Goal: Navigation & Orientation: Find specific page/section

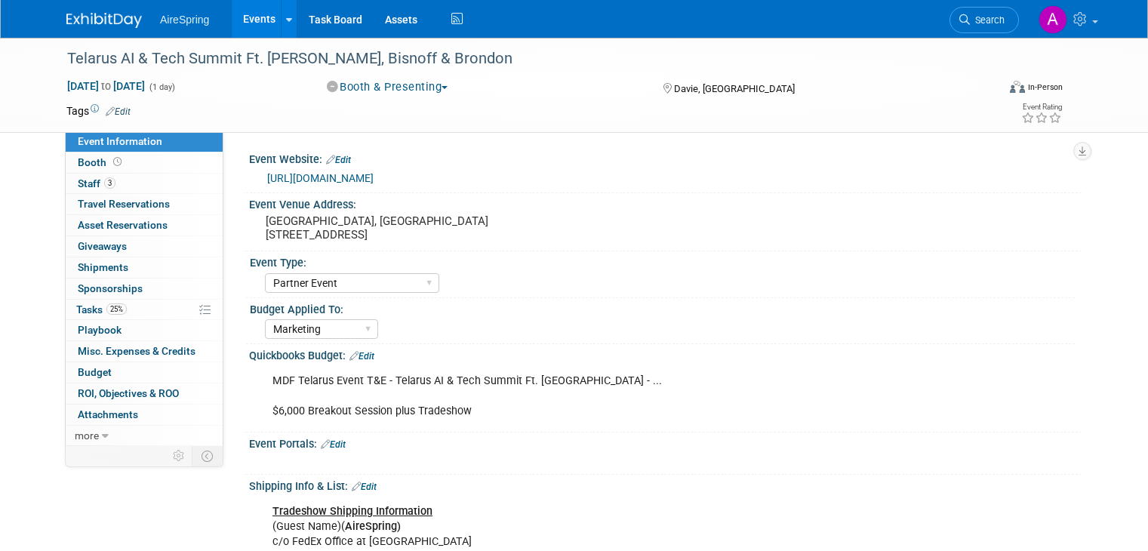
select select "Partner Event"
select select "Marketing"
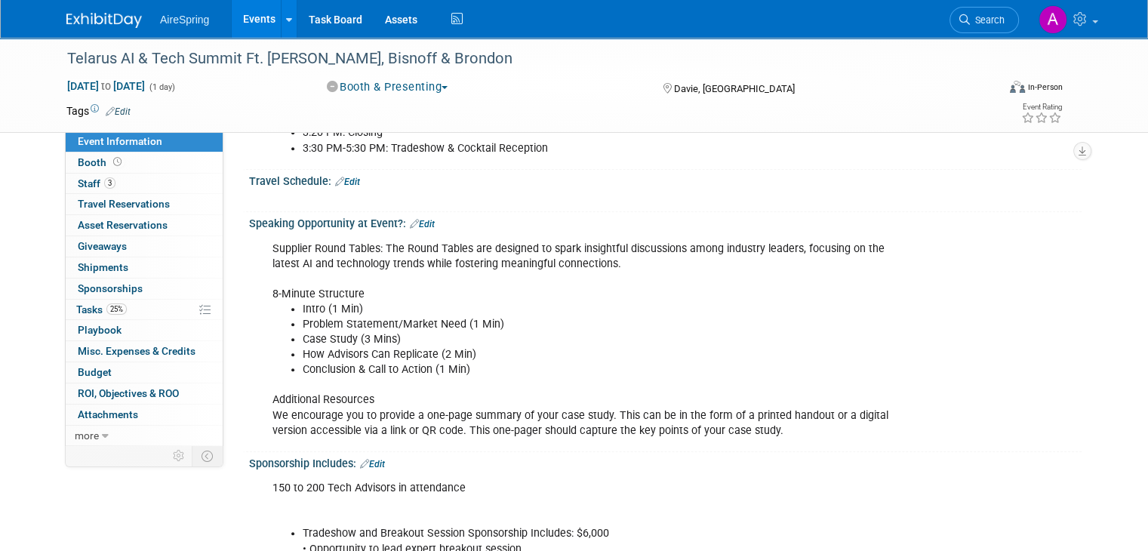
click at [622, 134] on li "3:20 PM: Closing" at bounding box center [607, 132] width 608 height 15
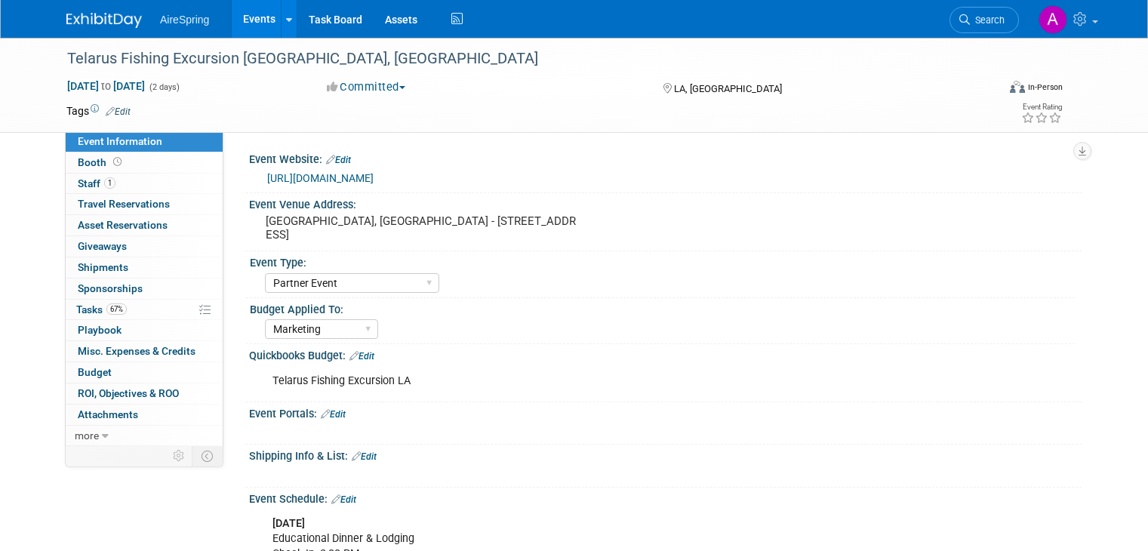
select select "Partner Event"
select select "Marketing"
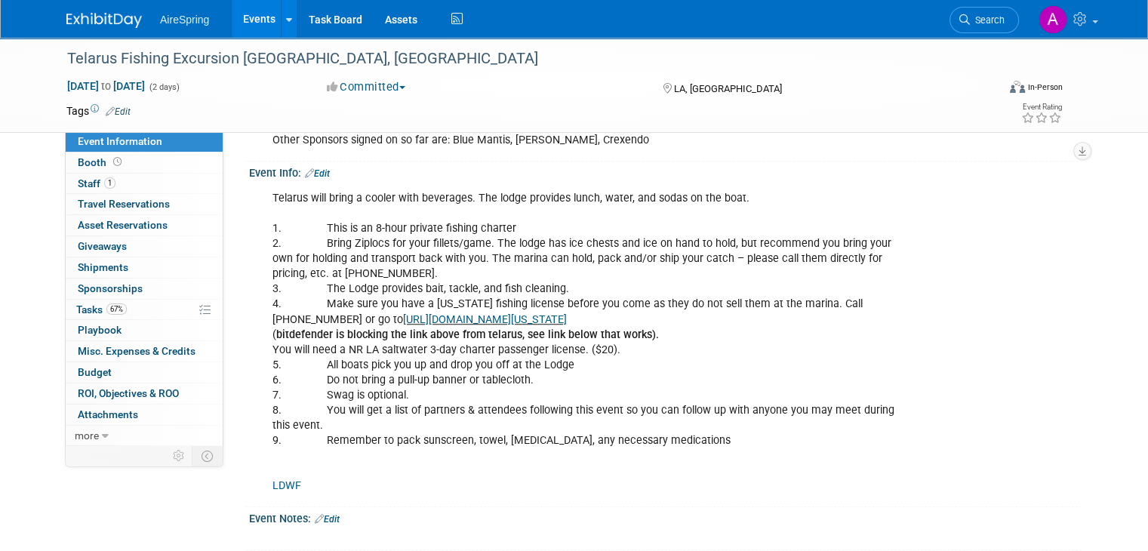
scroll to position [735, 0]
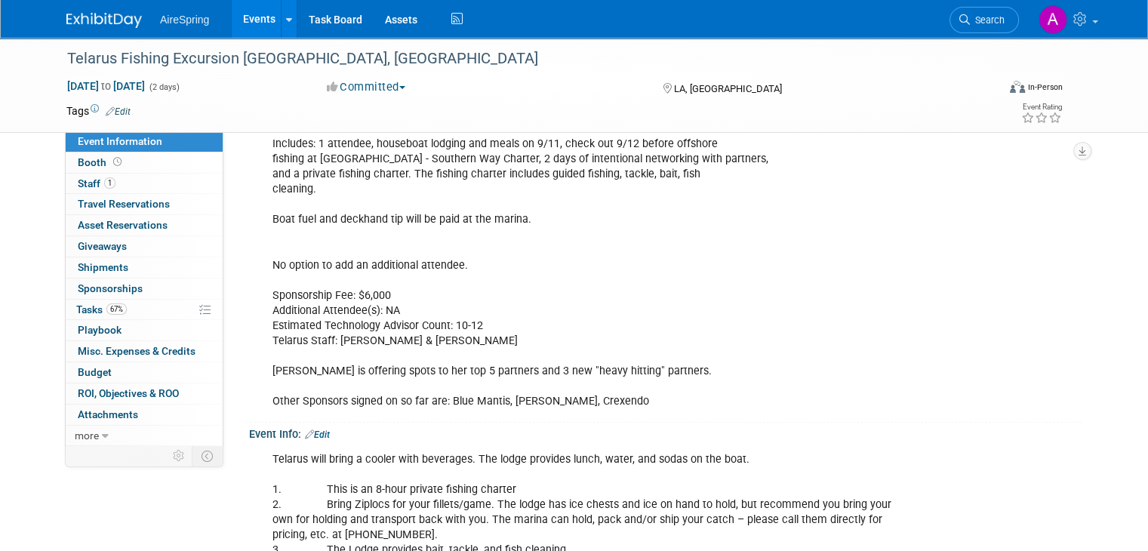
click at [251, 19] on link "Events" at bounding box center [259, 19] width 55 height 38
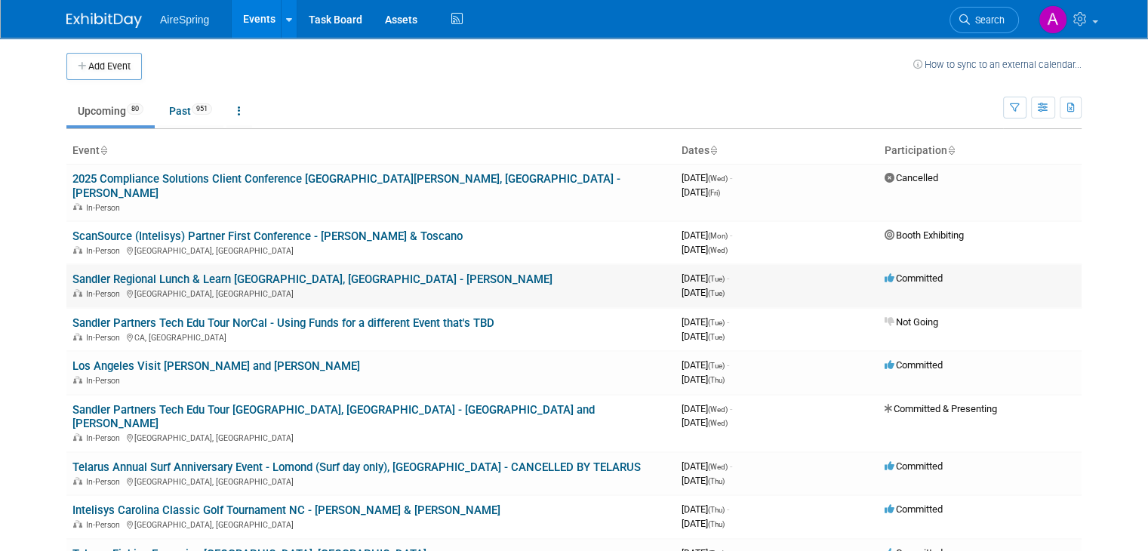
click at [248, 272] on link "Sandler Regional Lunch & Learn [GEOGRAPHIC_DATA], [GEOGRAPHIC_DATA] - [PERSON_N…" at bounding box center [312, 279] width 480 height 14
drag, startPoint x: 248, startPoint y: 265, endPoint x: 292, endPoint y: 300, distance: 56.5
drag, startPoint x: 292, startPoint y: 300, endPoint x: 266, endPoint y: 260, distance: 47.3
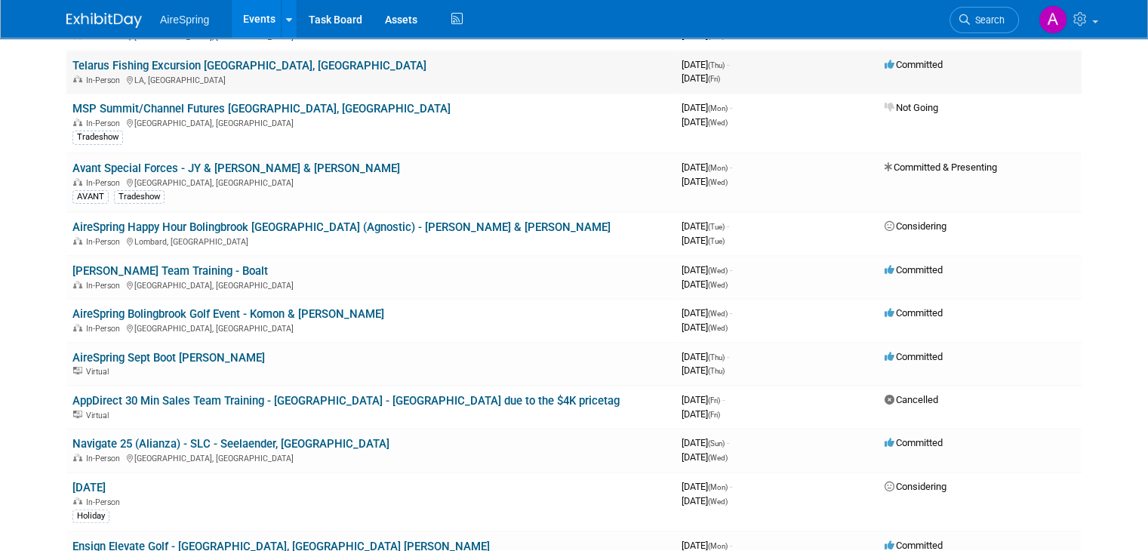
scroll to position [489, 0]
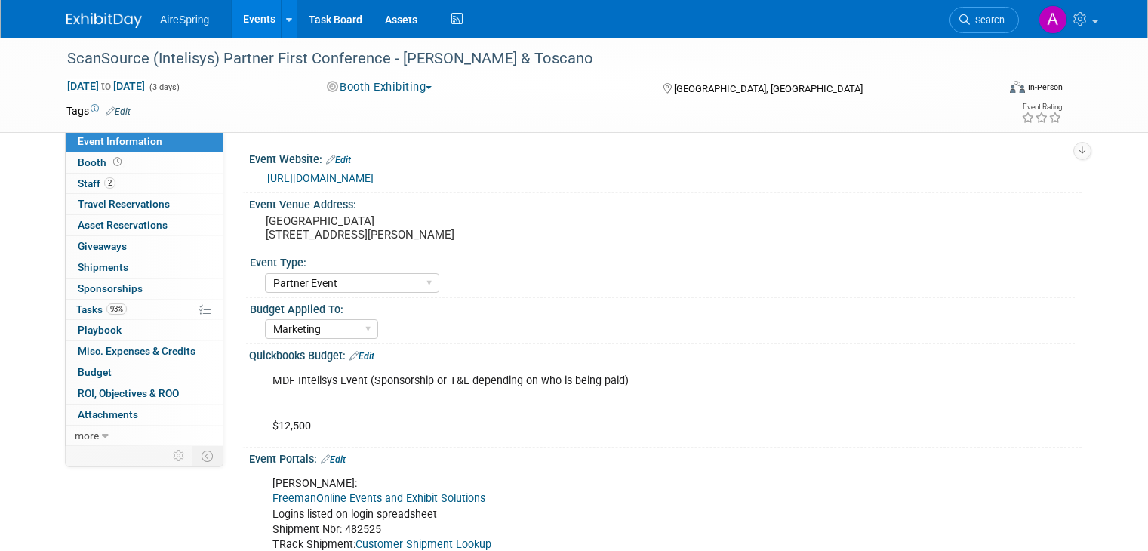
select select "Partner Event"
select select "Marketing"
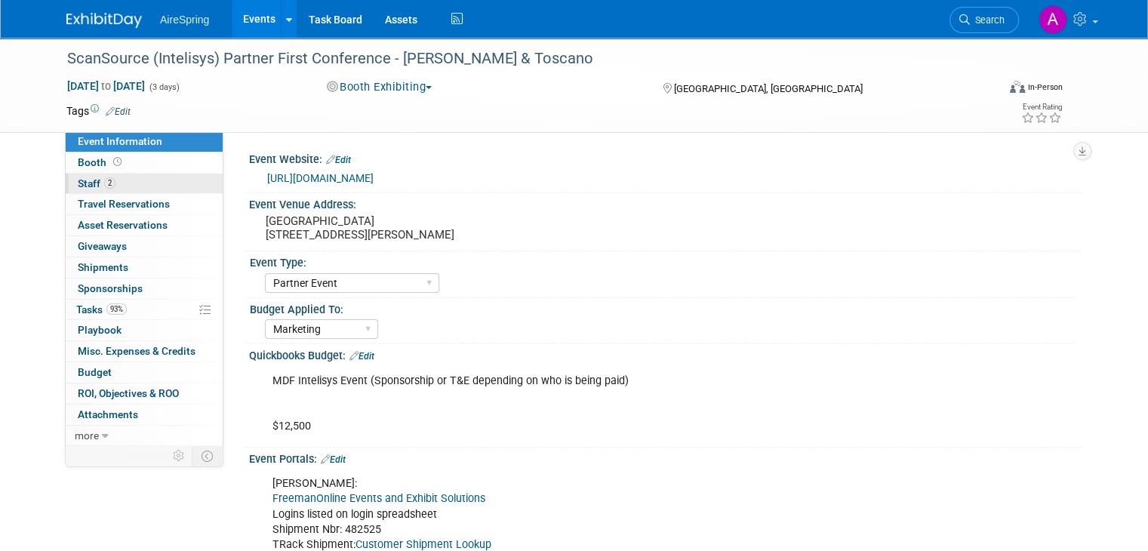
click at [126, 186] on link "2 Staff 2" at bounding box center [144, 184] width 157 height 20
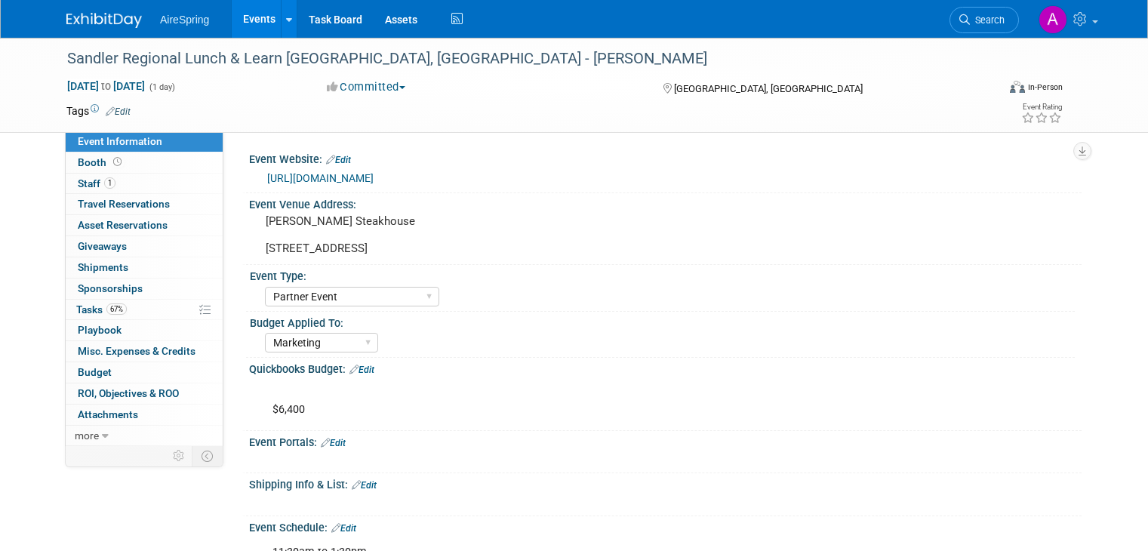
select select "Partner Event"
select select "Marketing"
select select "Partner Event"
select select "Marketing"
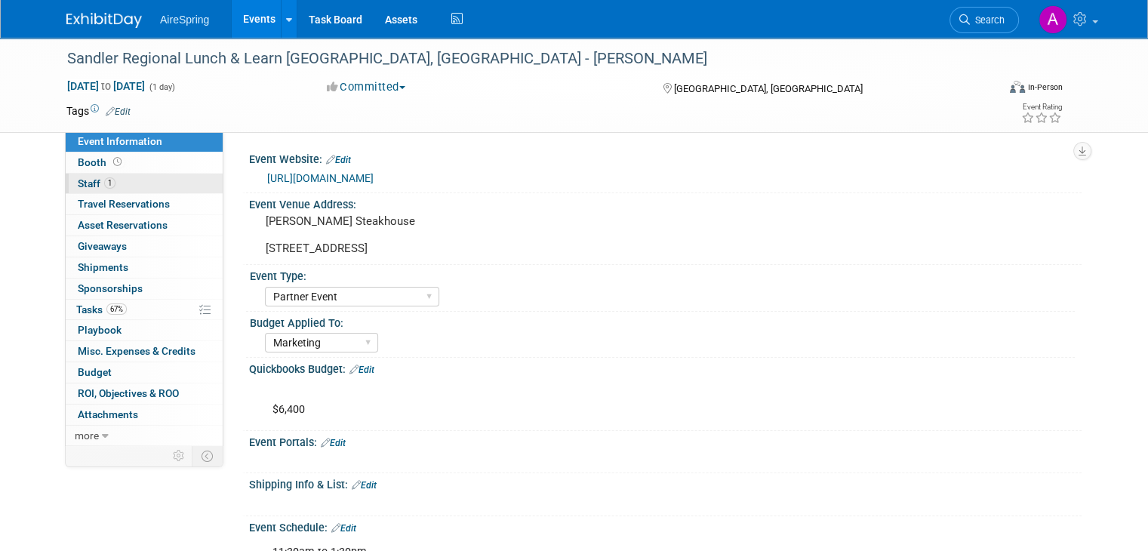
click at [137, 186] on link "1 Staff 1" at bounding box center [144, 184] width 157 height 20
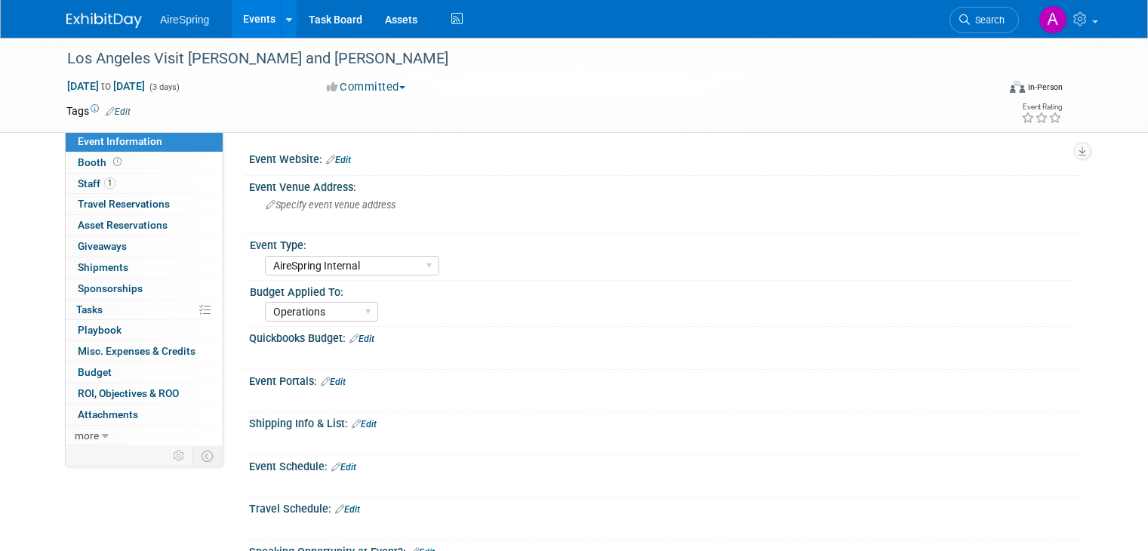
select select "AireSpring Internal"
select select "Operations"
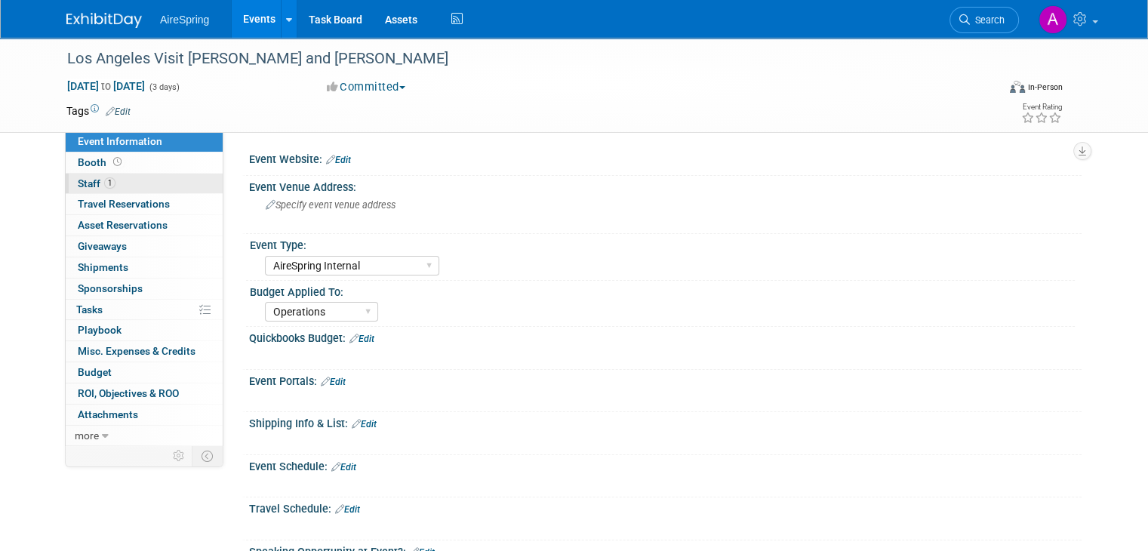
click at [78, 180] on span "Staff 1" at bounding box center [97, 183] width 38 height 12
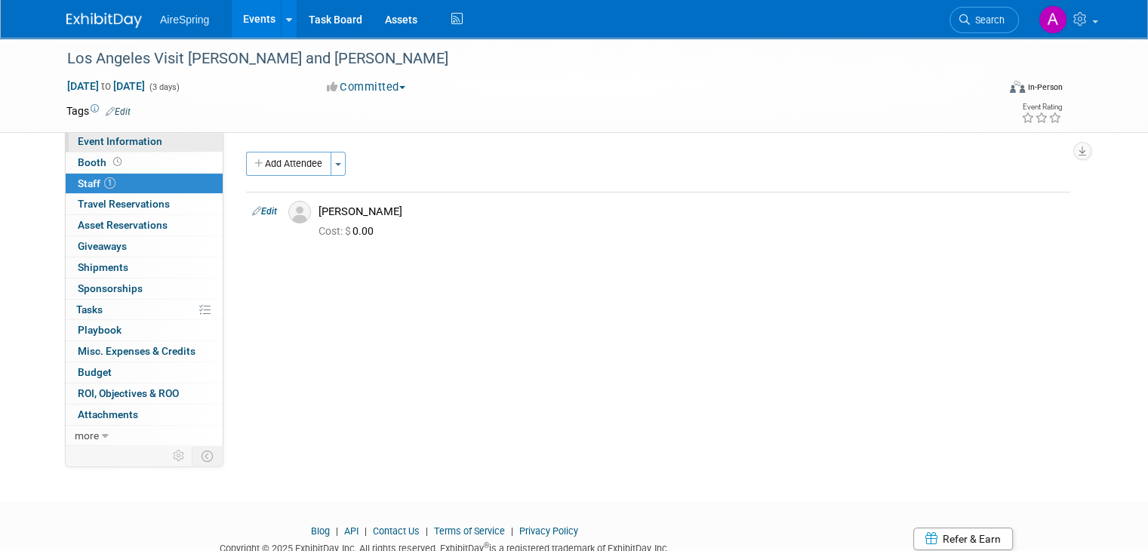
click at [151, 137] on link "Event Information" at bounding box center [144, 141] width 157 height 20
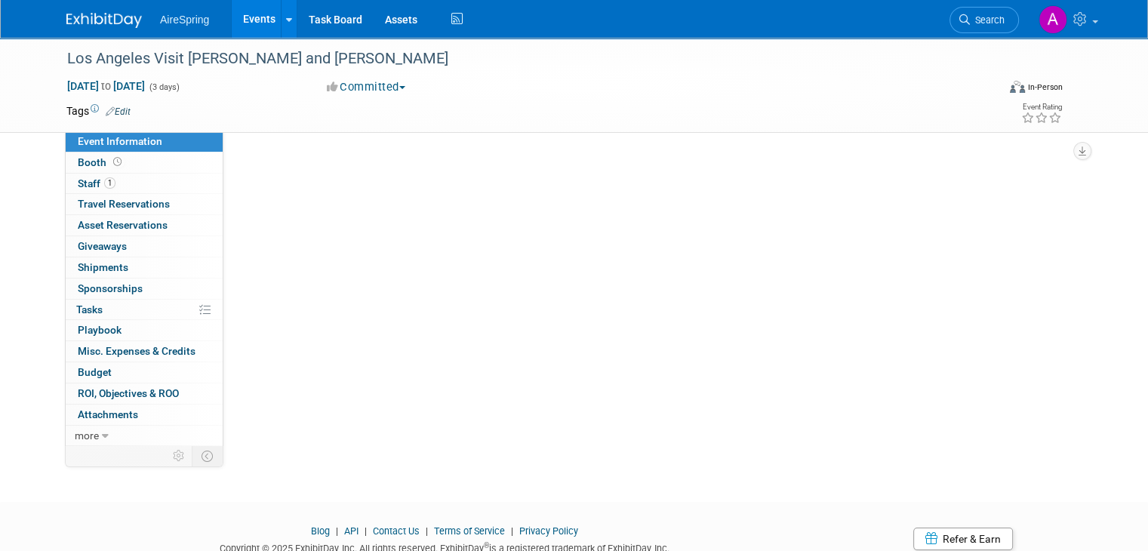
select select "AireSpring Internal"
select select "Operations"
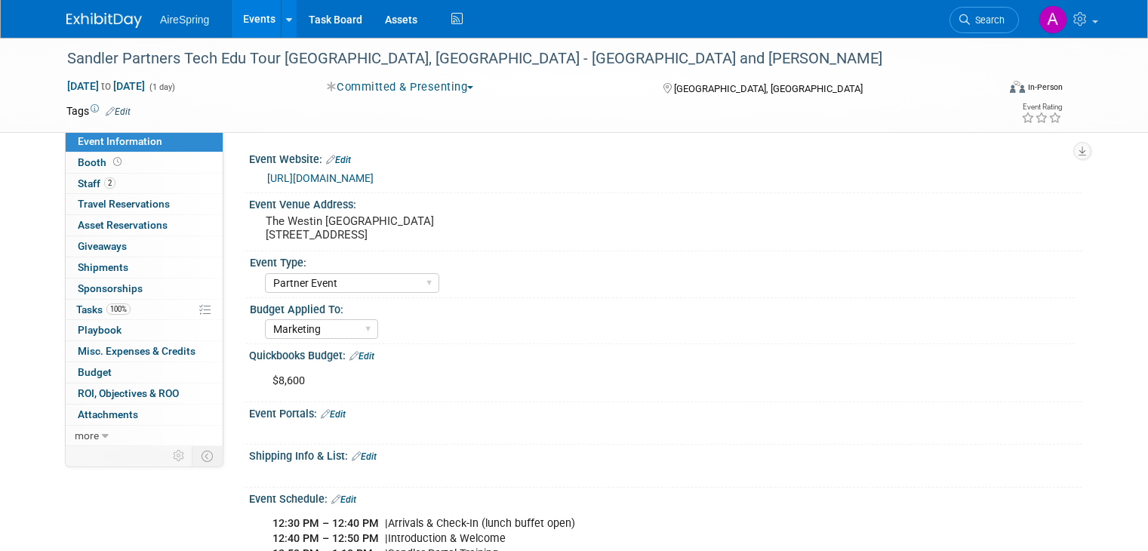
select select "Partner Event"
select select "Marketing"
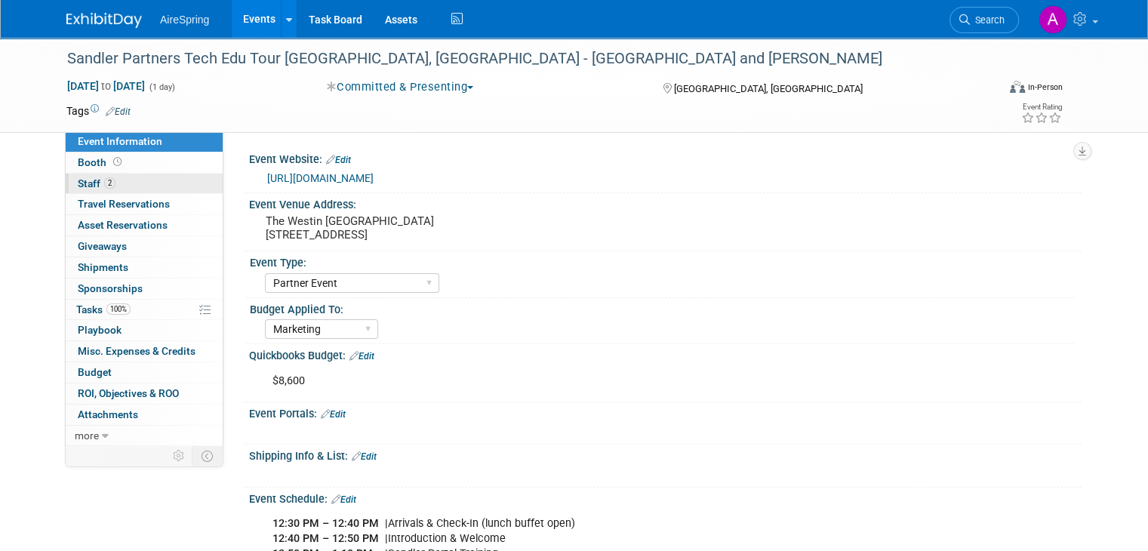
click at [134, 182] on link "2 Staff 2" at bounding box center [144, 184] width 157 height 20
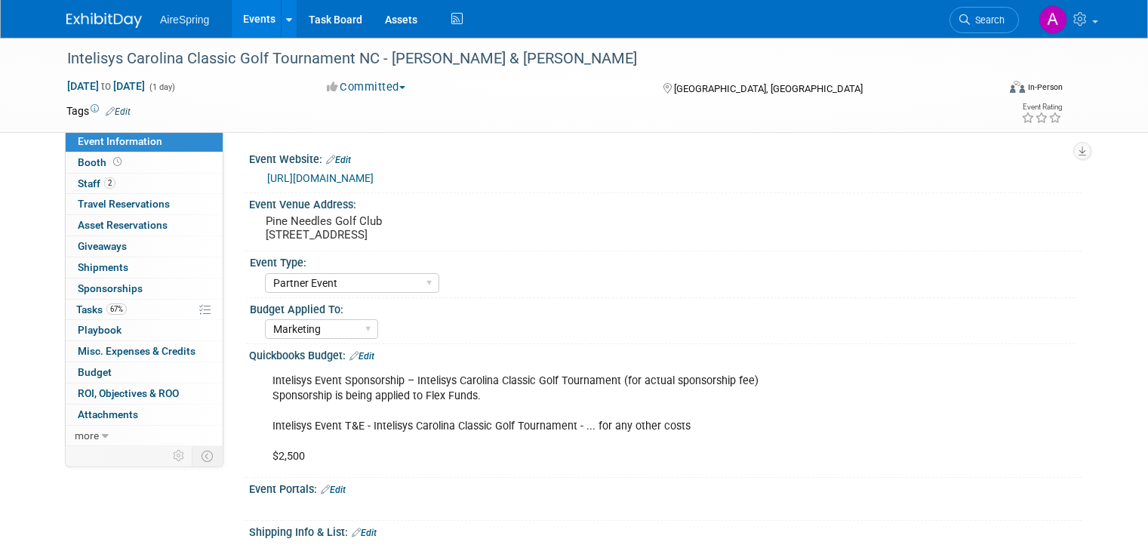
select select "Partner Event"
select select "Marketing"
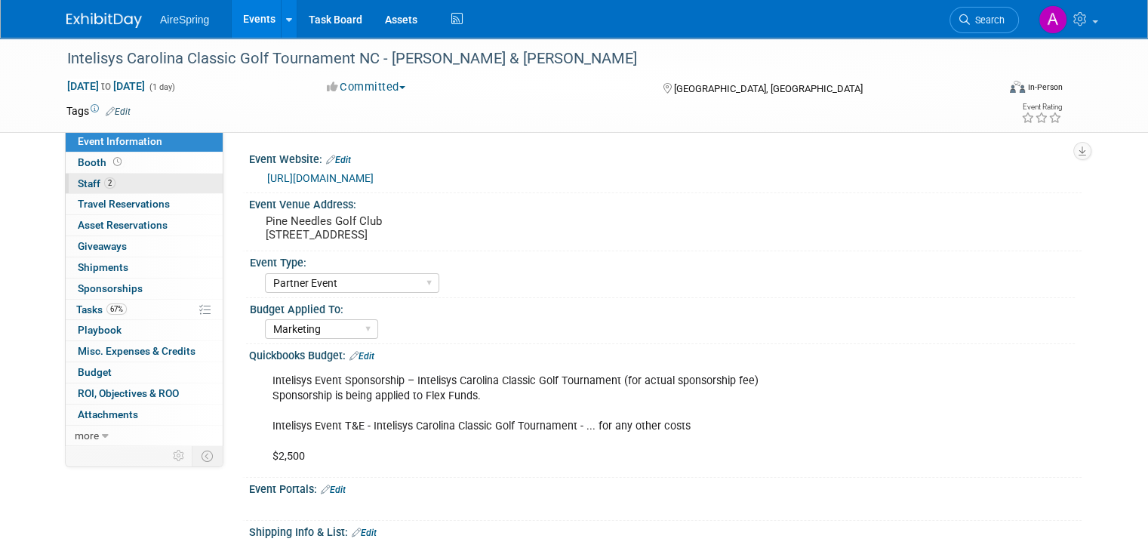
click at [139, 176] on link "2 Staff 2" at bounding box center [144, 184] width 157 height 20
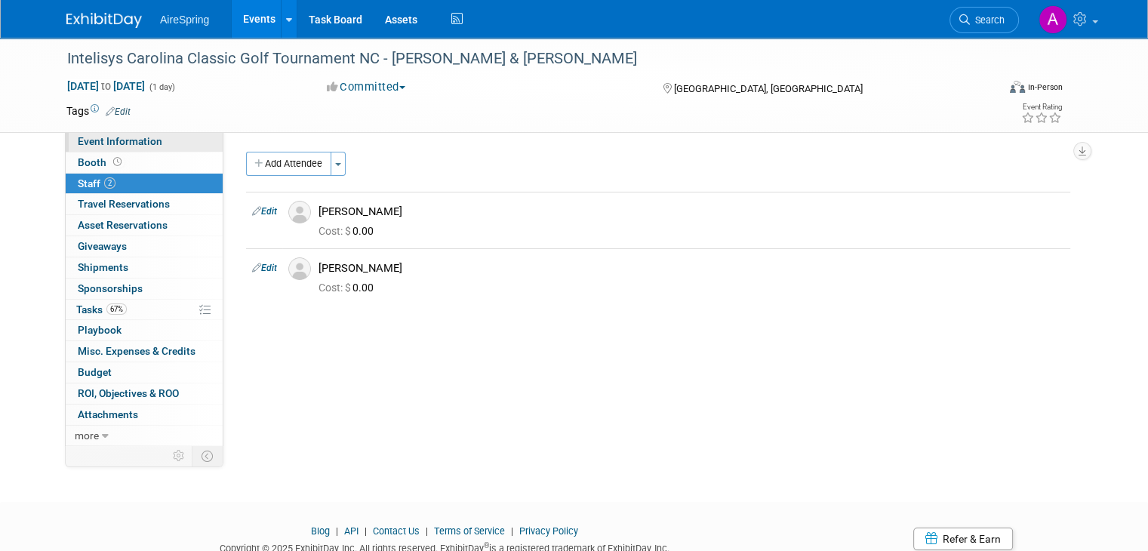
click at [154, 139] on link "Event Information" at bounding box center [144, 141] width 157 height 20
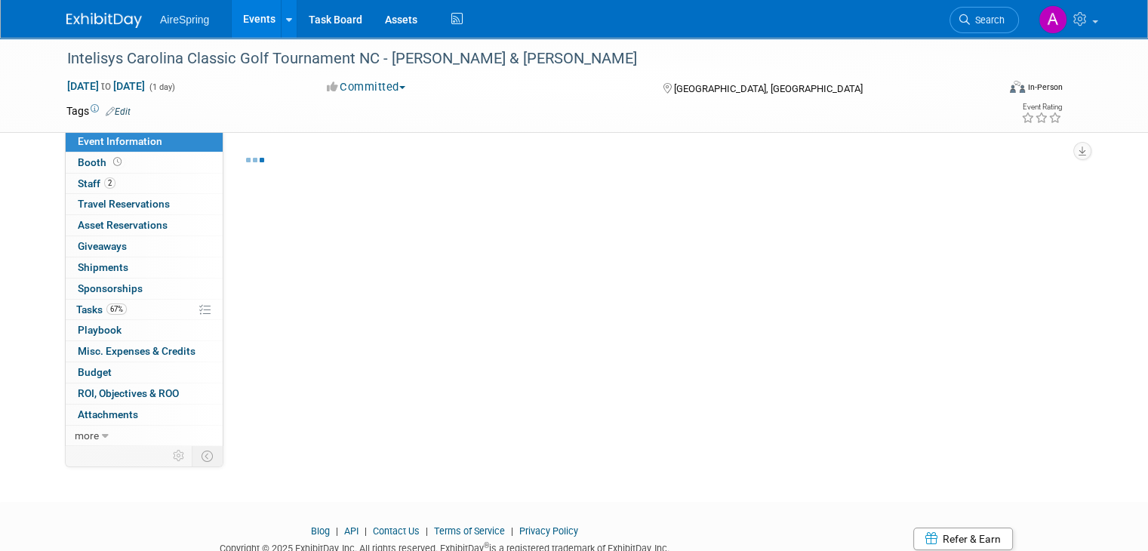
select select "Partner Event"
select select "Marketing"
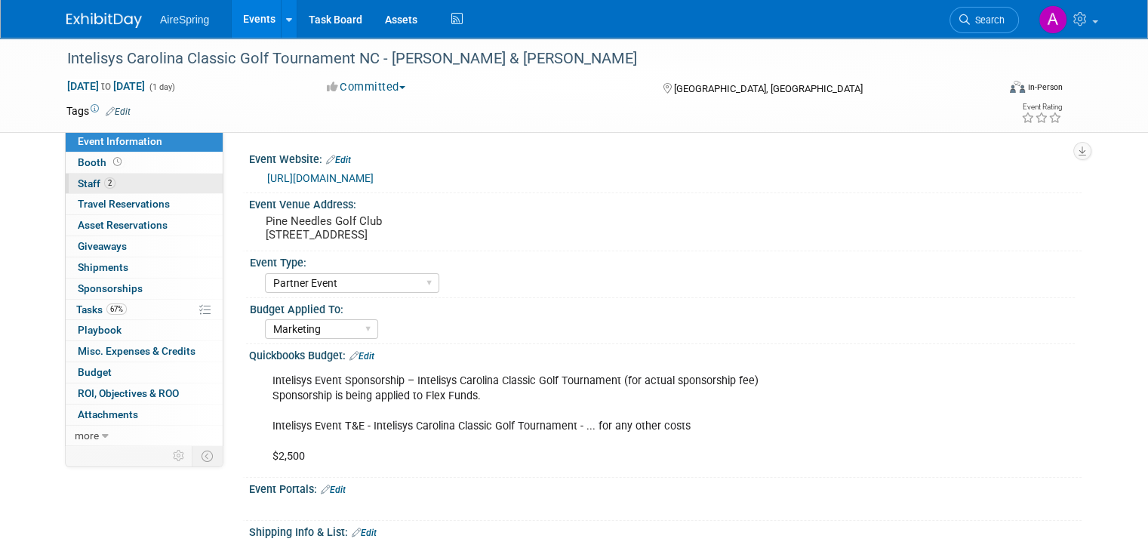
click at [116, 177] on link "2 Staff 2" at bounding box center [144, 184] width 157 height 20
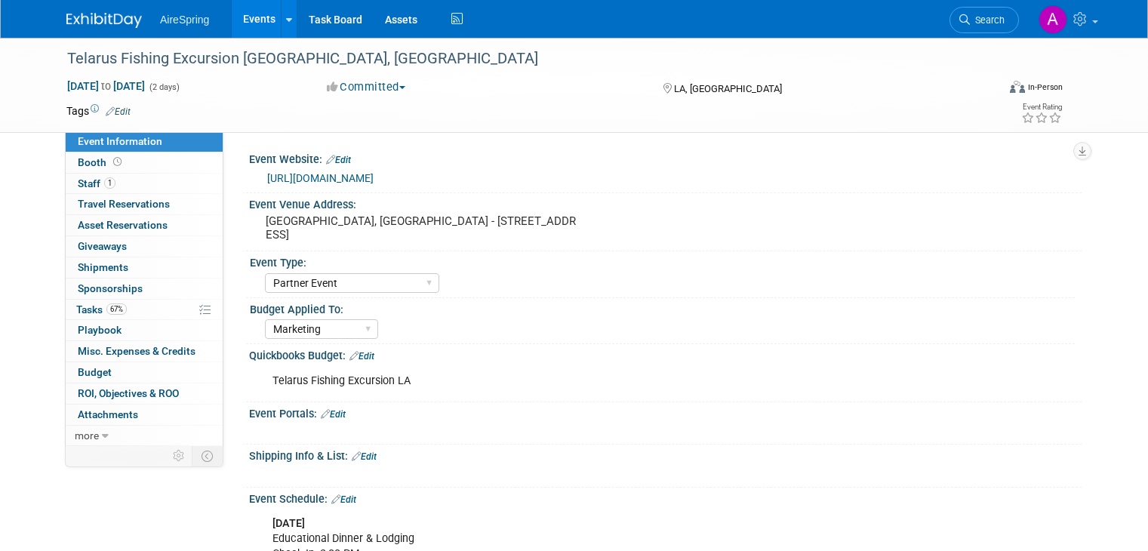
select select "Partner Event"
select select "Marketing"
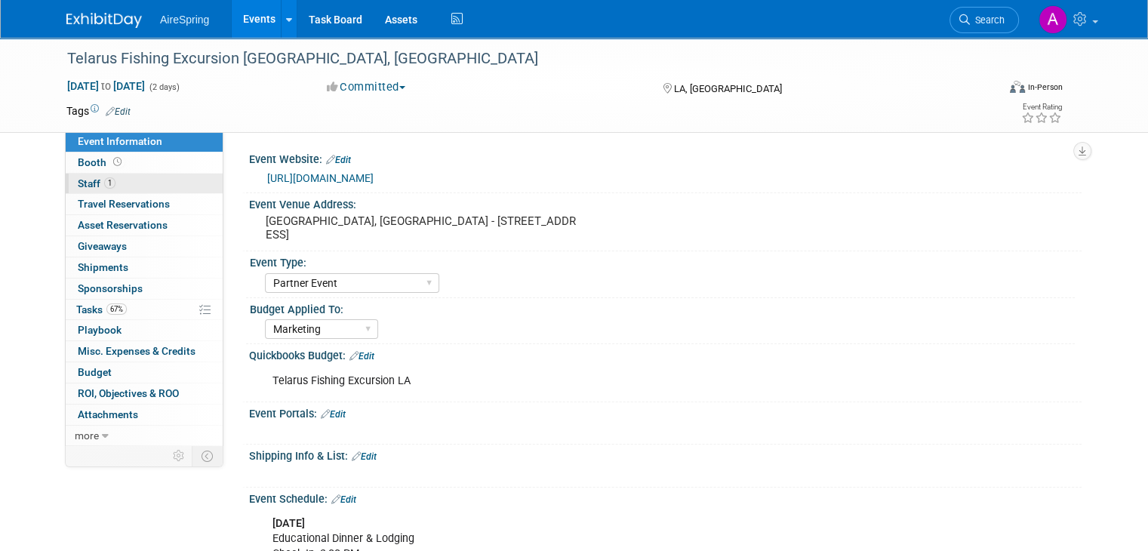
click at [97, 191] on link "1 Staff 1" at bounding box center [144, 184] width 157 height 20
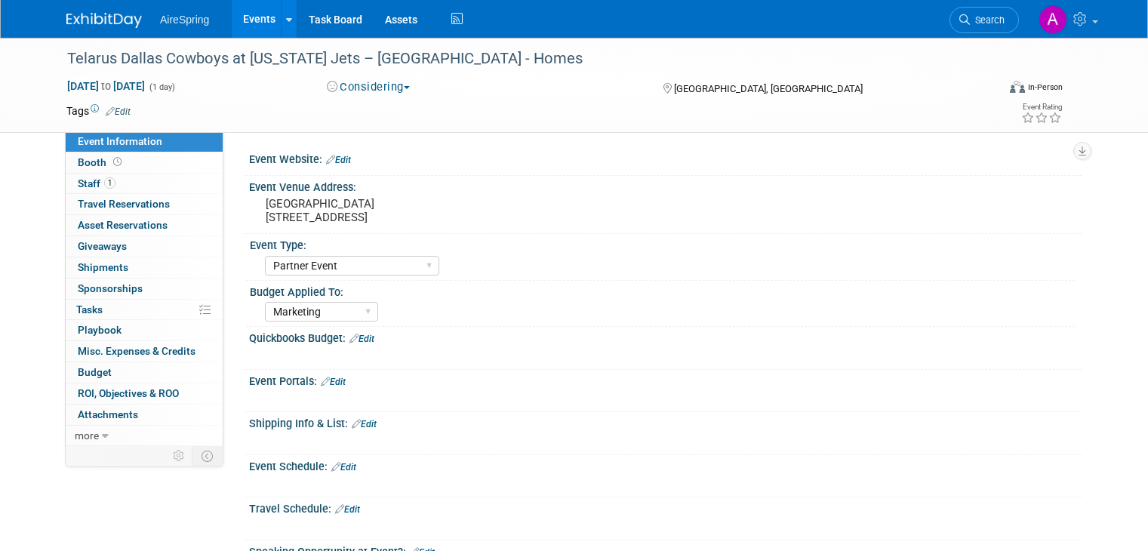
select select "Partner Event"
select select "Marketing"
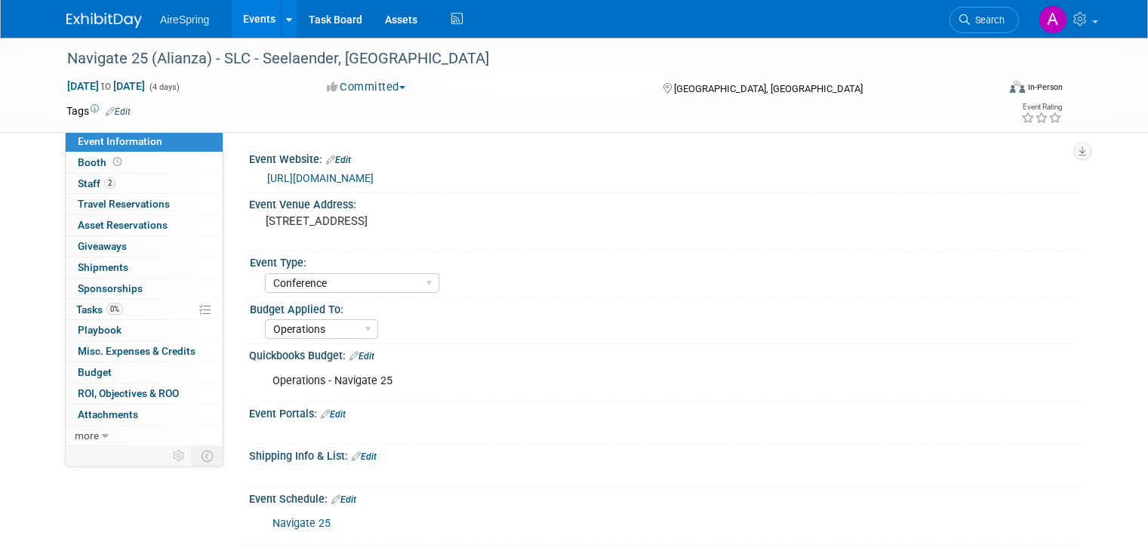
select select "Conference"
select select "Operations"
